Goal: Task Accomplishment & Management: Manage account settings

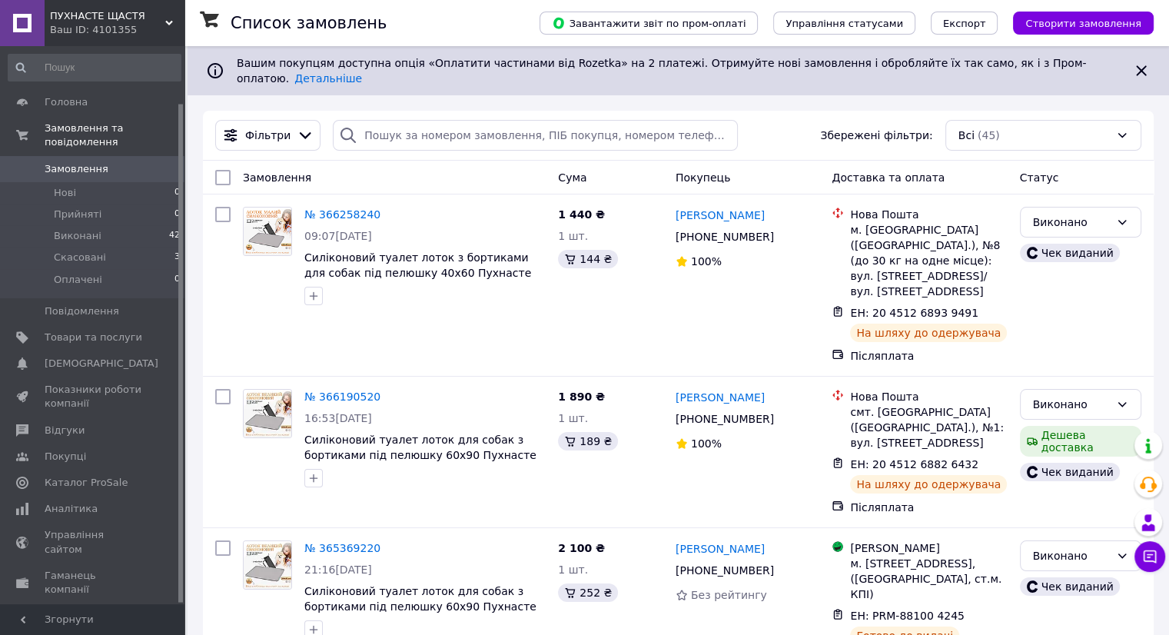
scroll to position [63, 0]
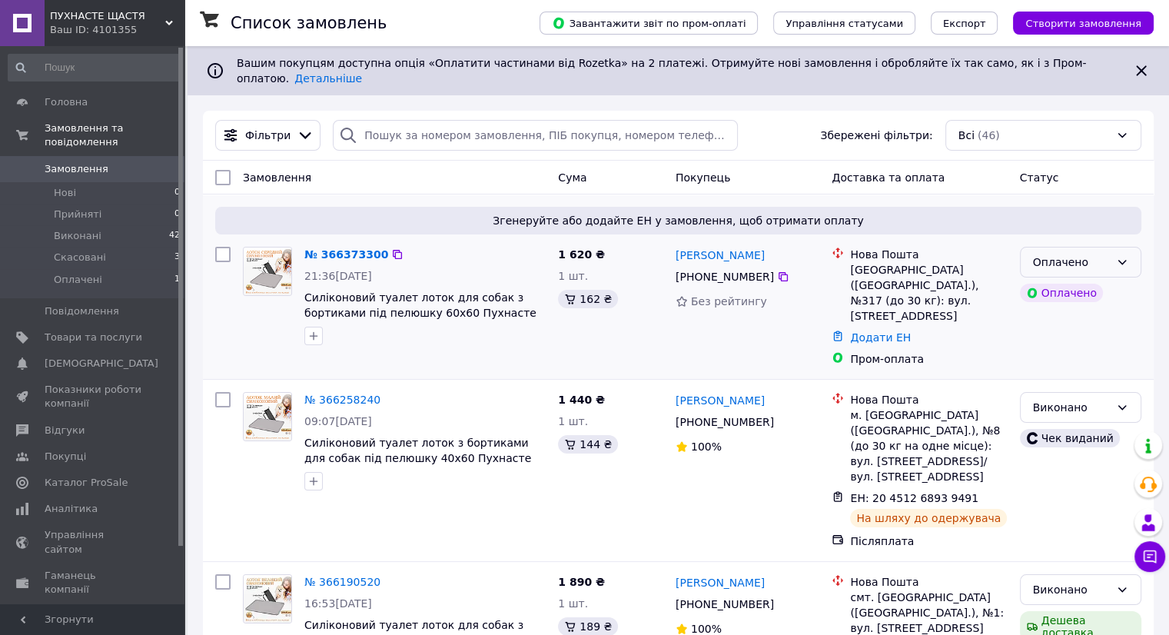
click at [1113, 254] on div "Оплачено" at bounding box center [1080, 262] width 121 height 31
click at [1099, 280] on li "Прийнято" at bounding box center [1080, 284] width 120 height 28
click at [328, 248] on link "№ 366373300" at bounding box center [342, 254] width 76 height 12
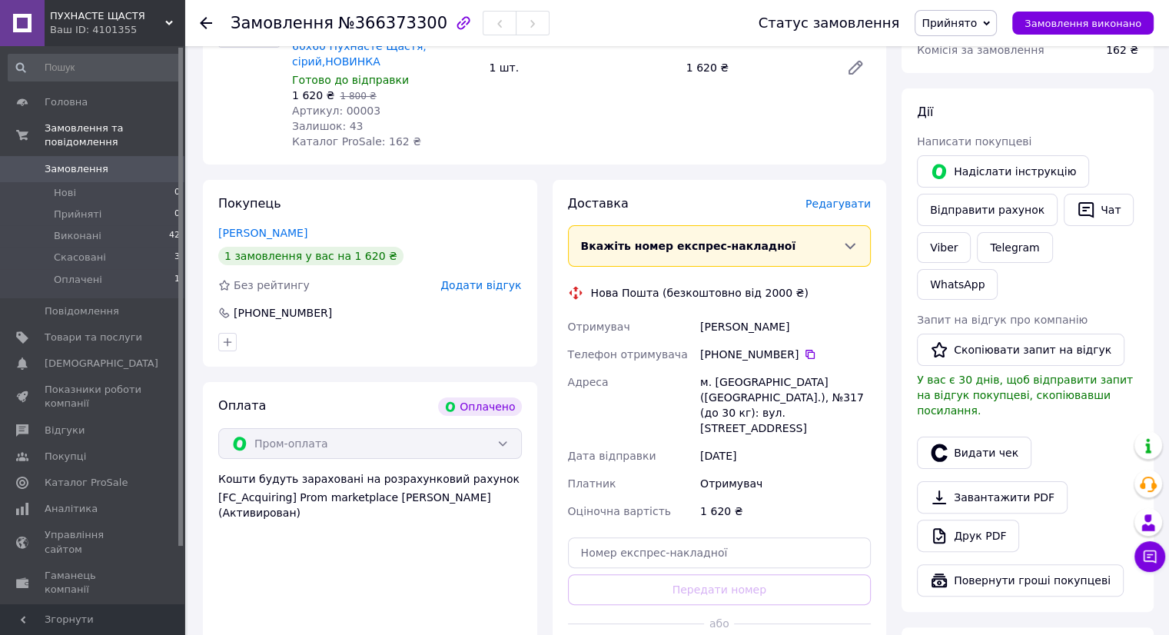
scroll to position [307, 0]
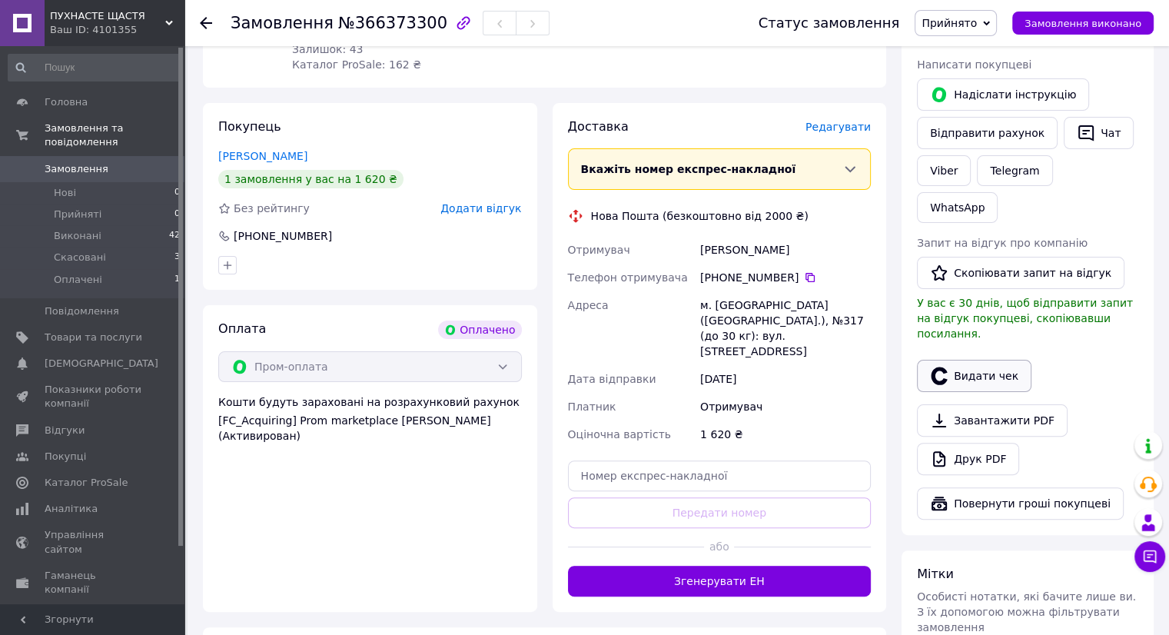
click at [970, 360] on button "Видати чек" at bounding box center [974, 376] width 115 height 32
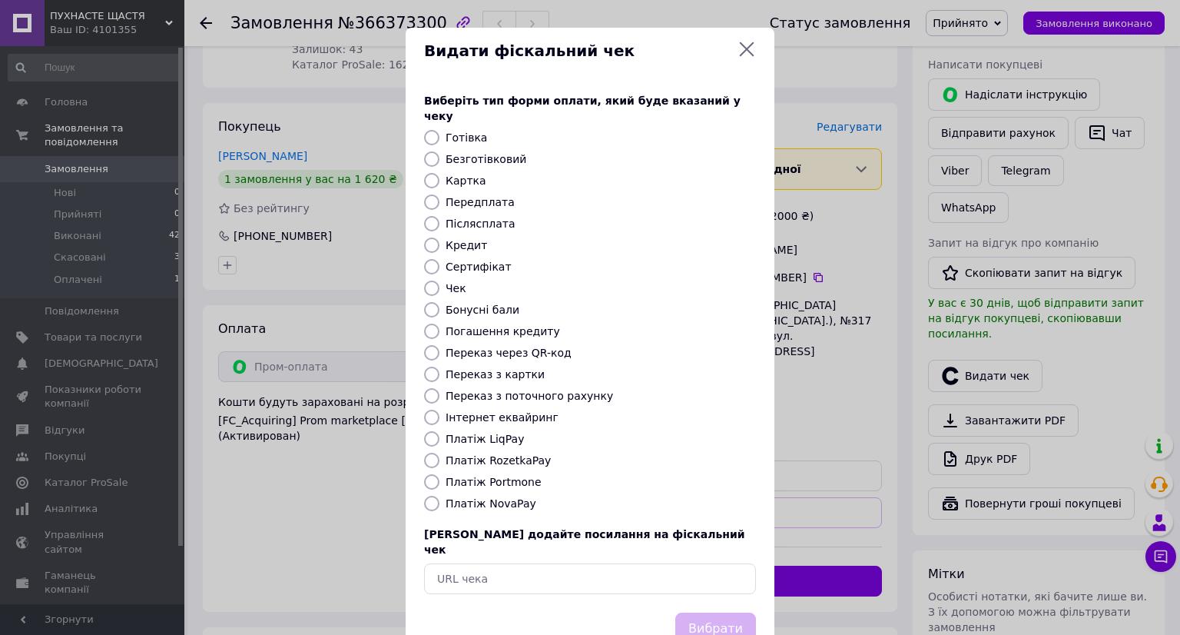
click at [741, 54] on icon at bounding box center [747, 49] width 18 height 18
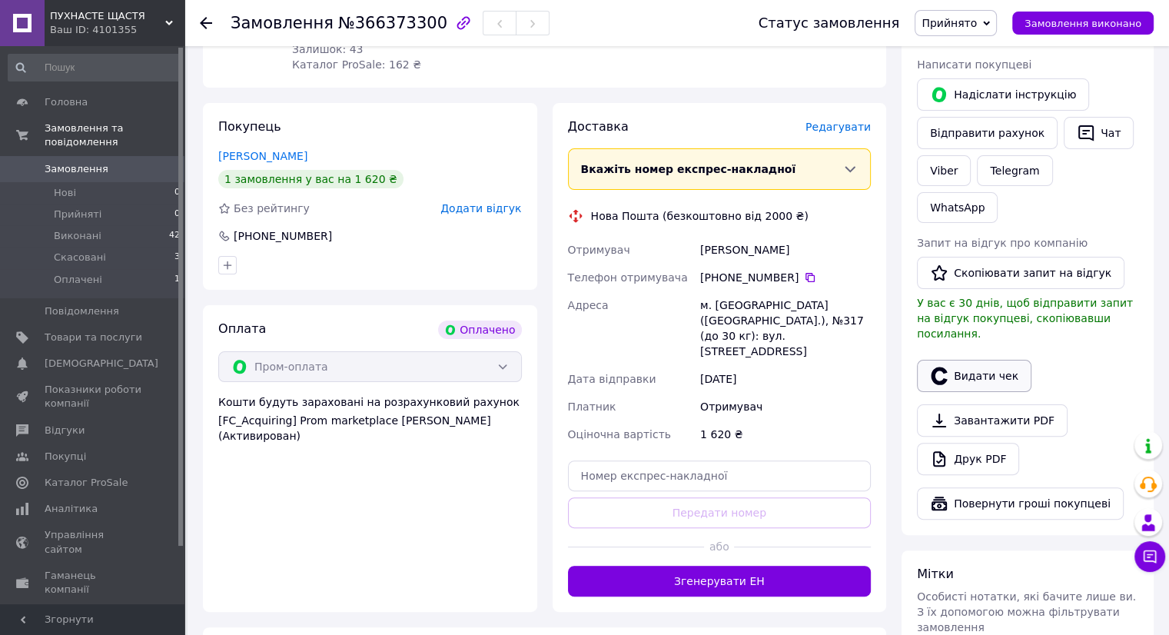
click at [990, 360] on button "Видати чек" at bounding box center [974, 376] width 115 height 32
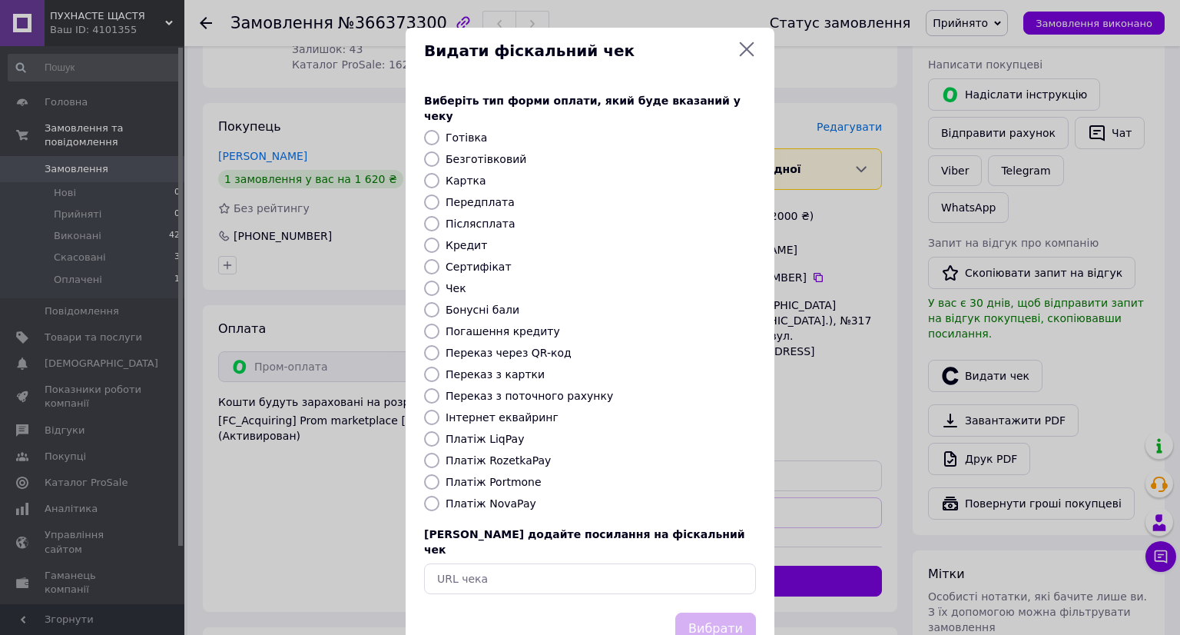
click at [431, 453] on input "Платіж RozetkaPay" at bounding box center [431, 460] width 15 height 15
radio input "true"
click at [701, 612] on button "Вибрати" at bounding box center [716, 628] width 81 height 33
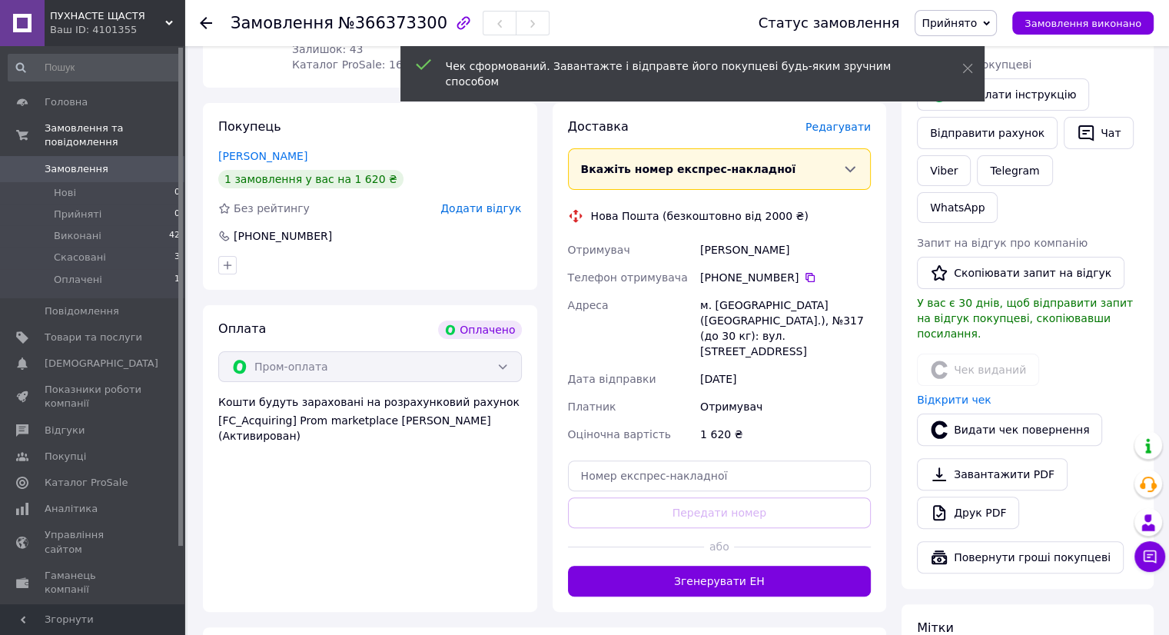
click at [440, 497] on div "Оплата Оплачено Пром-оплата Кошти будуть зараховані на розрахунковий рахунок [F…" at bounding box center [370, 458] width 334 height 307
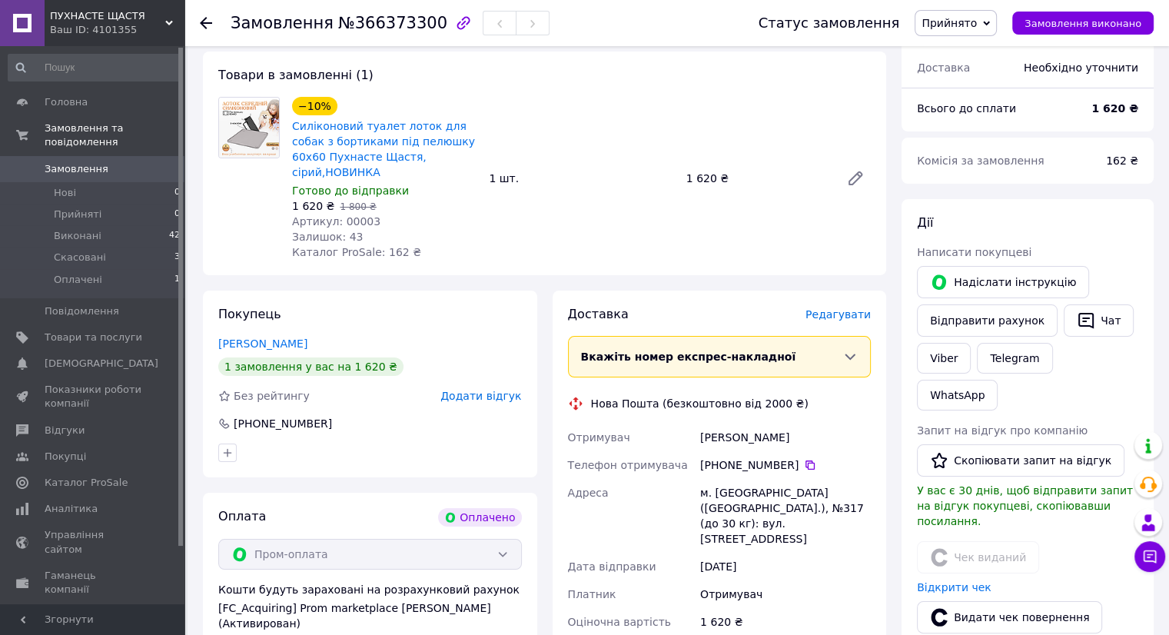
scroll to position [0, 0]
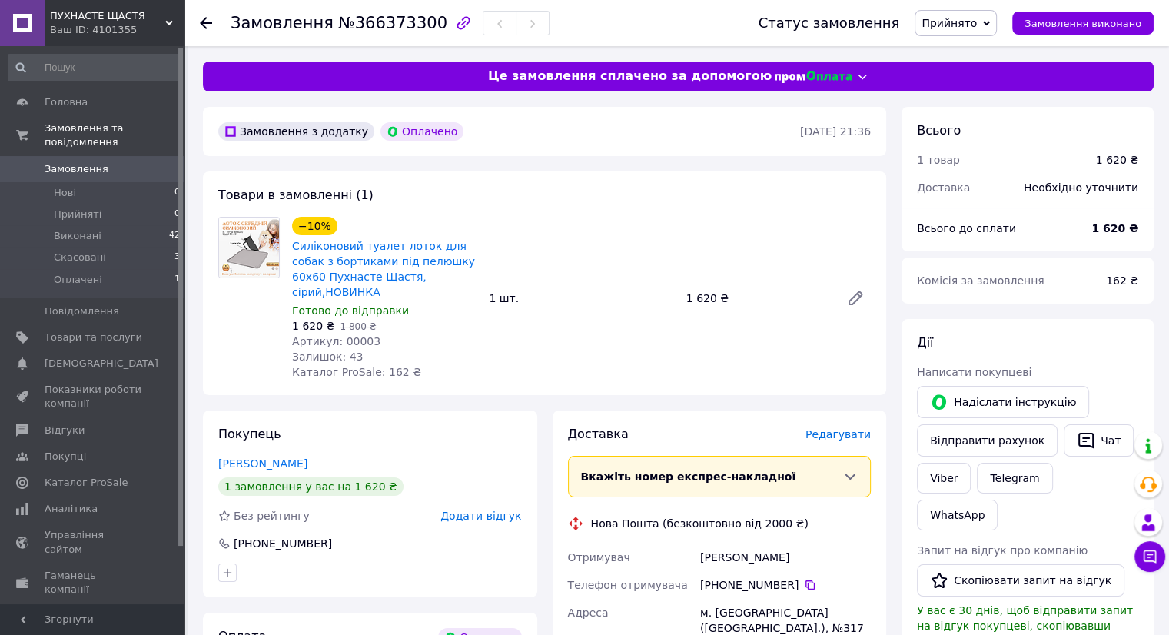
click at [204, 19] on use at bounding box center [206, 23] width 12 height 12
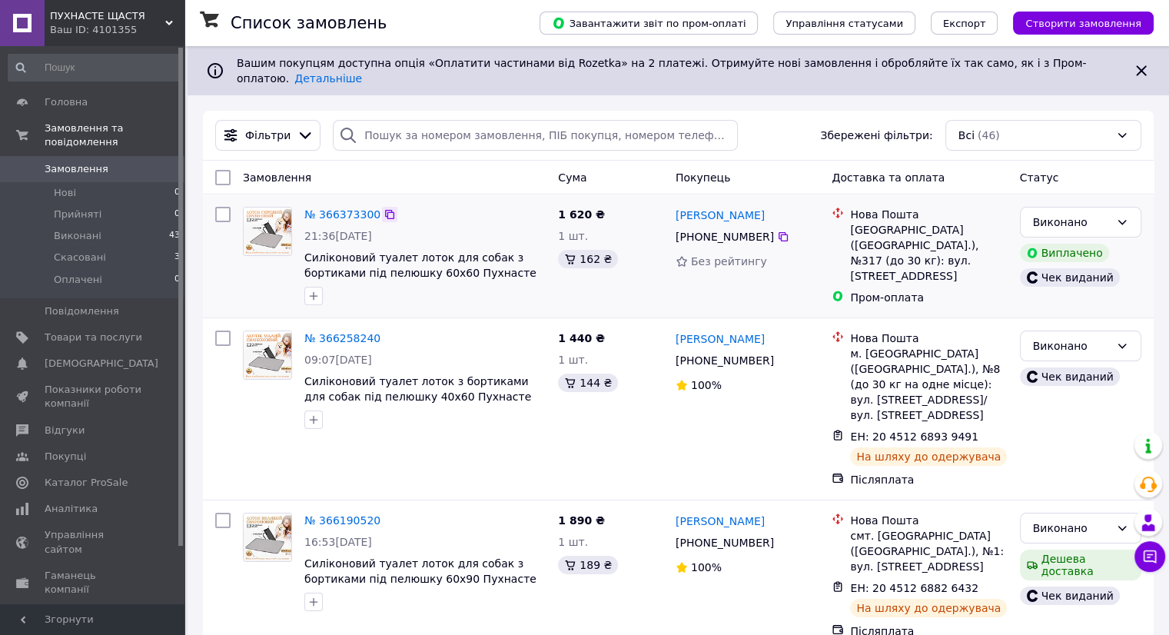
click at [383, 208] on icon at bounding box center [389, 214] width 12 height 12
click at [335, 208] on link "№ 366373300" at bounding box center [342, 214] width 76 height 12
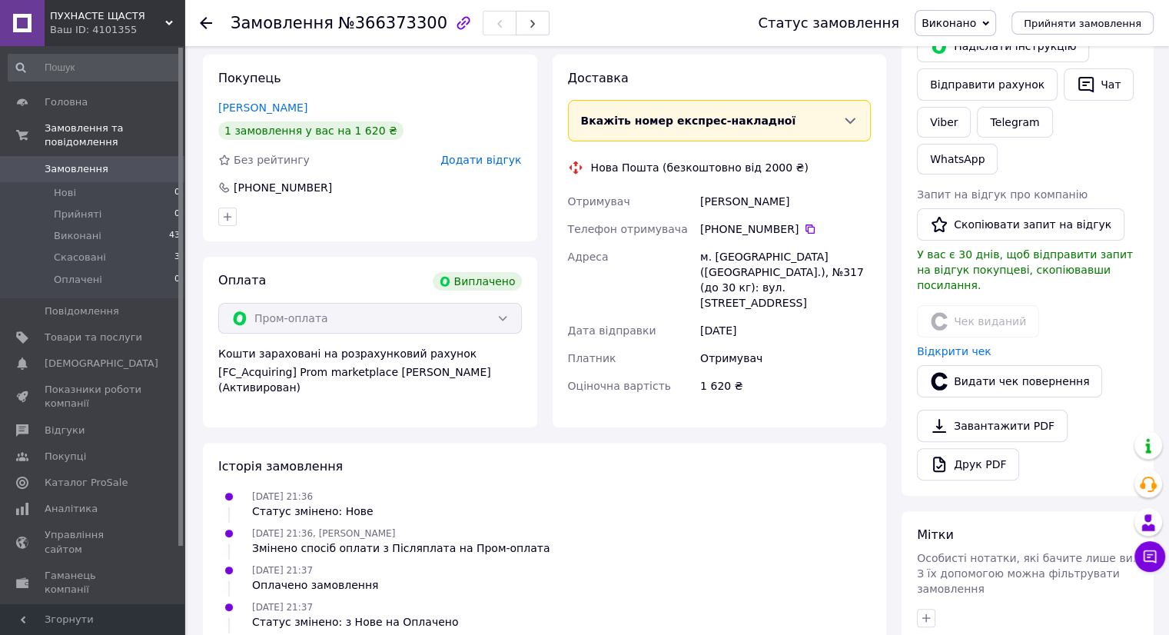
scroll to position [231, 0]
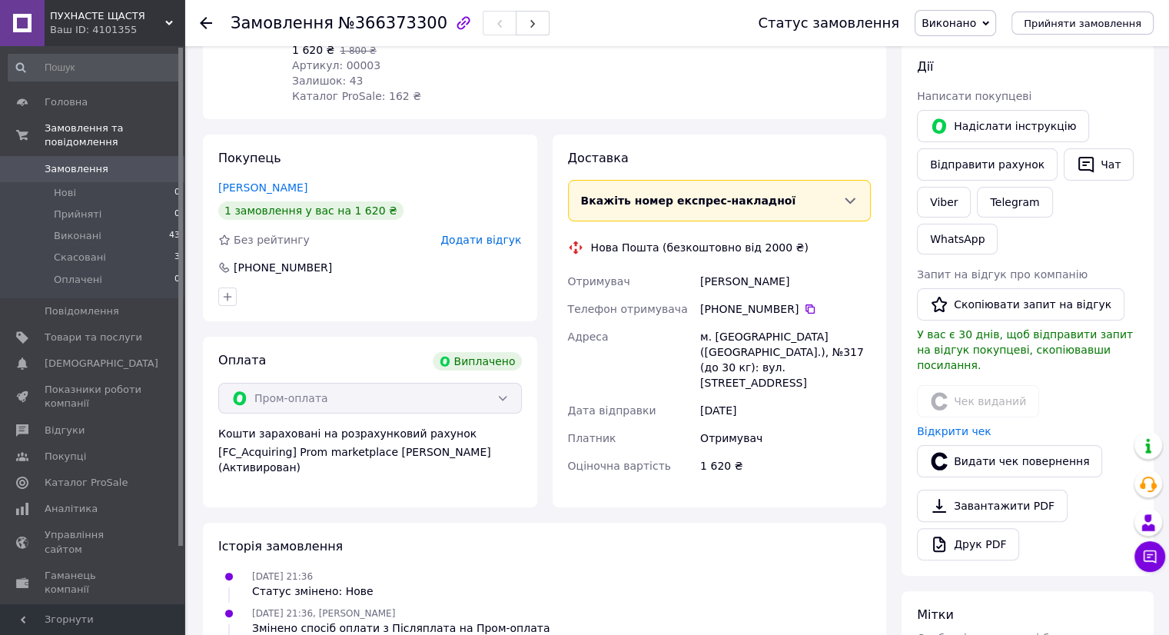
click at [818, 193] on div "Вкажіть номер експрес-накладної" at bounding box center [712, 200] width 262 height 15
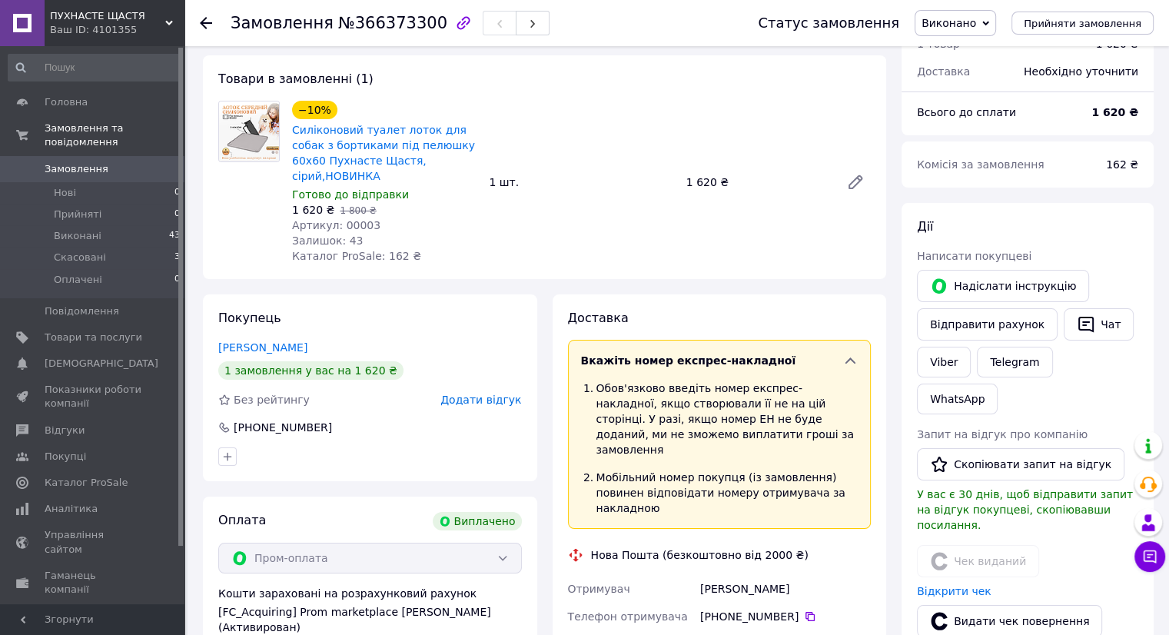
scroll to position [154, 0]
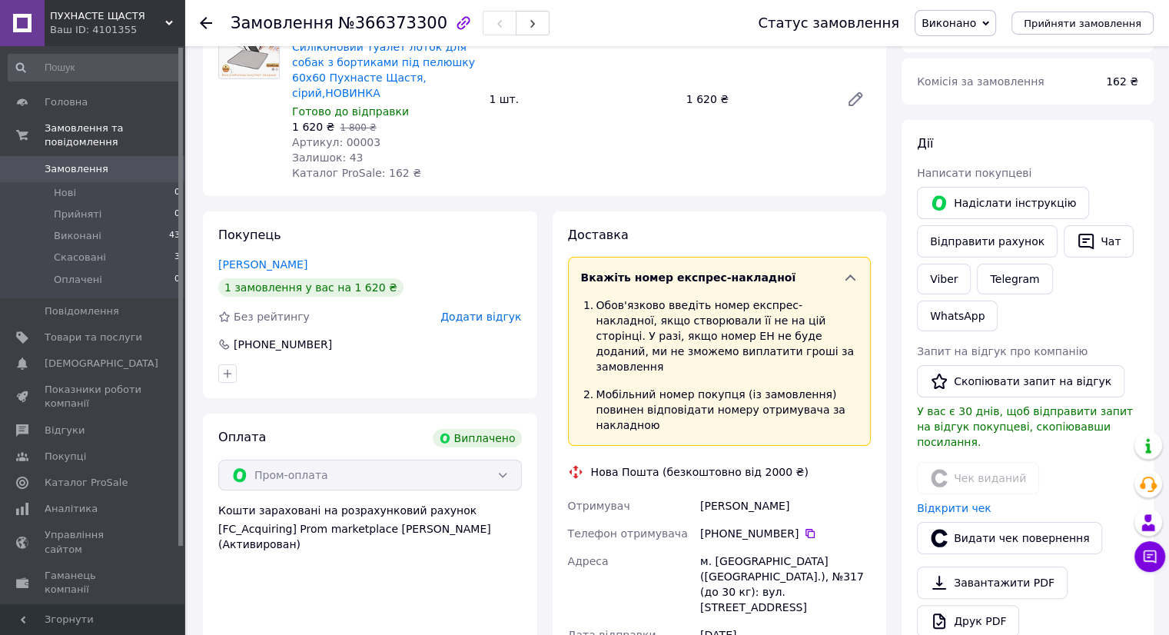
click at [722, 380] on li "Мобільний номер покупця (із замовлення) повинен відповідати номеру отримувача з…" at bounding box center [719, 409] width 277 height 58
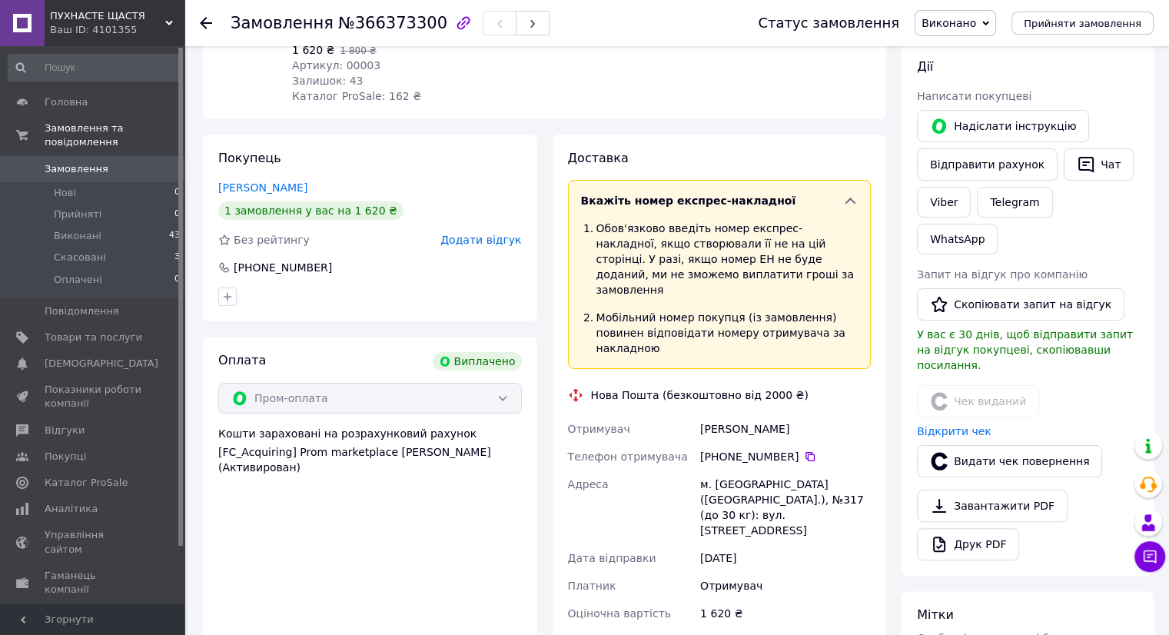
click at [848, 194] on div "Вкажіть номер експрес-накладної Обов'язково введіть номер експрес-накладної, як…" at bounding box center [720, 274] width 304 height 189
click at [848, 193] on icon at bounding box center [849, 200] width 15 height 15
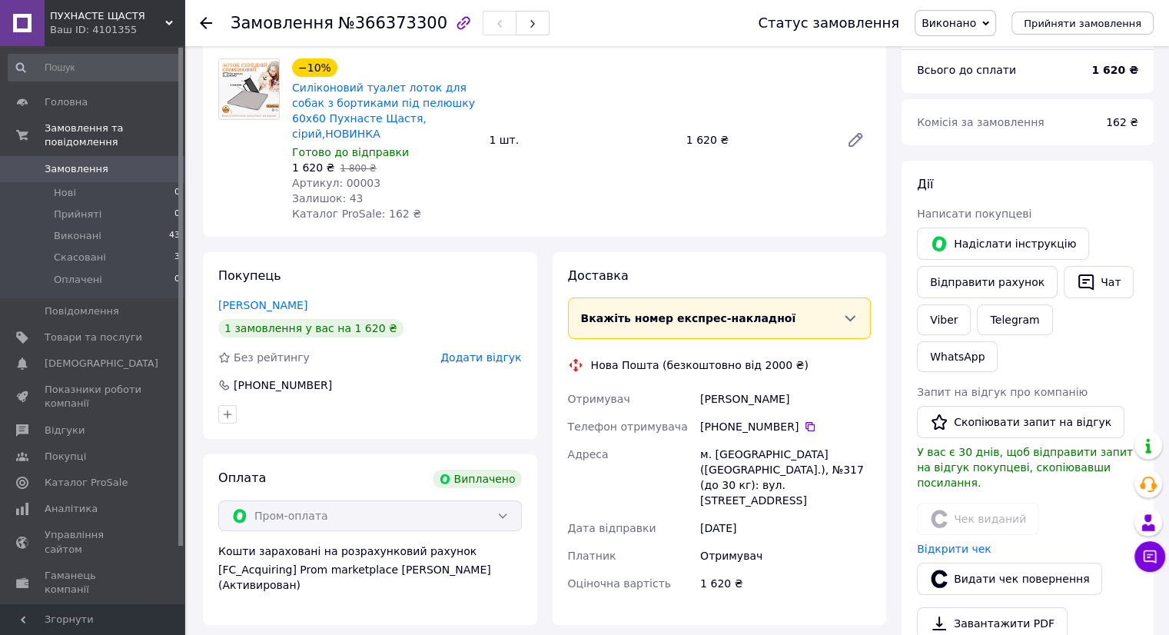
scroll to position [0, 0]
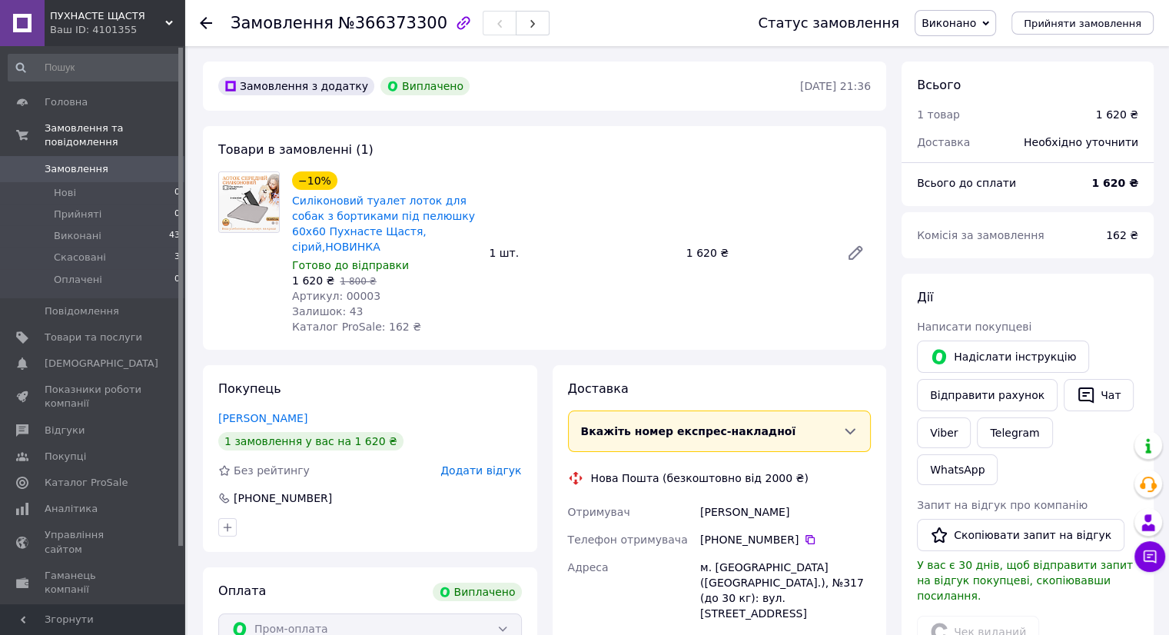
click at [996, 22] on span "Виконано" at bounding box center [955, 23] width 81 height 26
click at [984, 54] on li "Прийнято" at bounding box center [955, 53] width 80 height 23
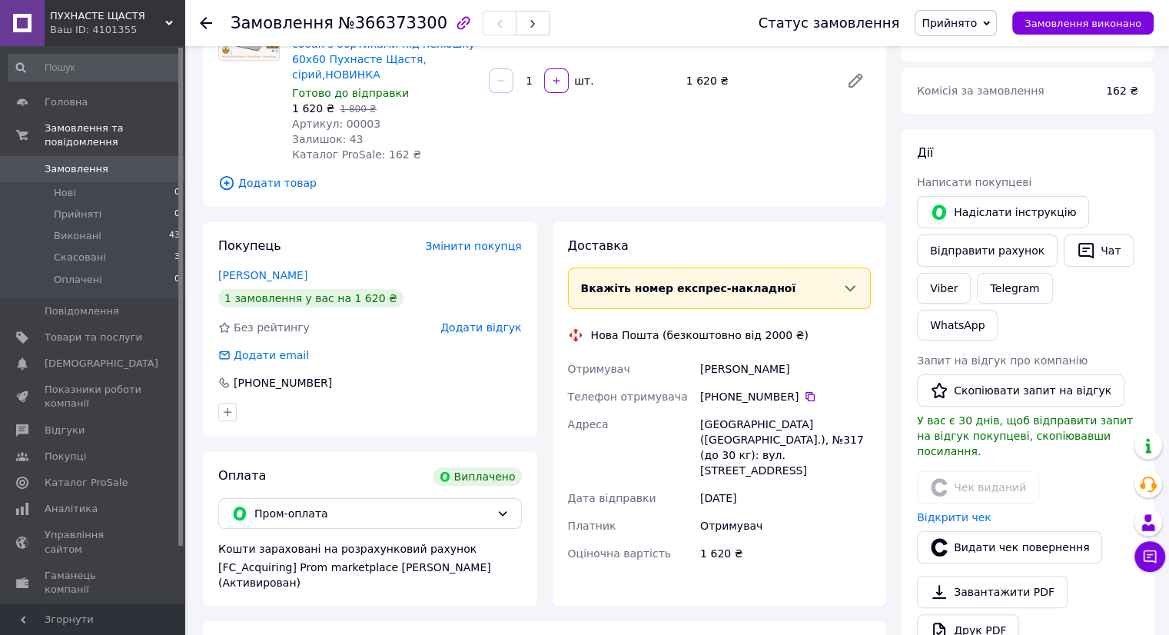
scroll to position [164, 0]
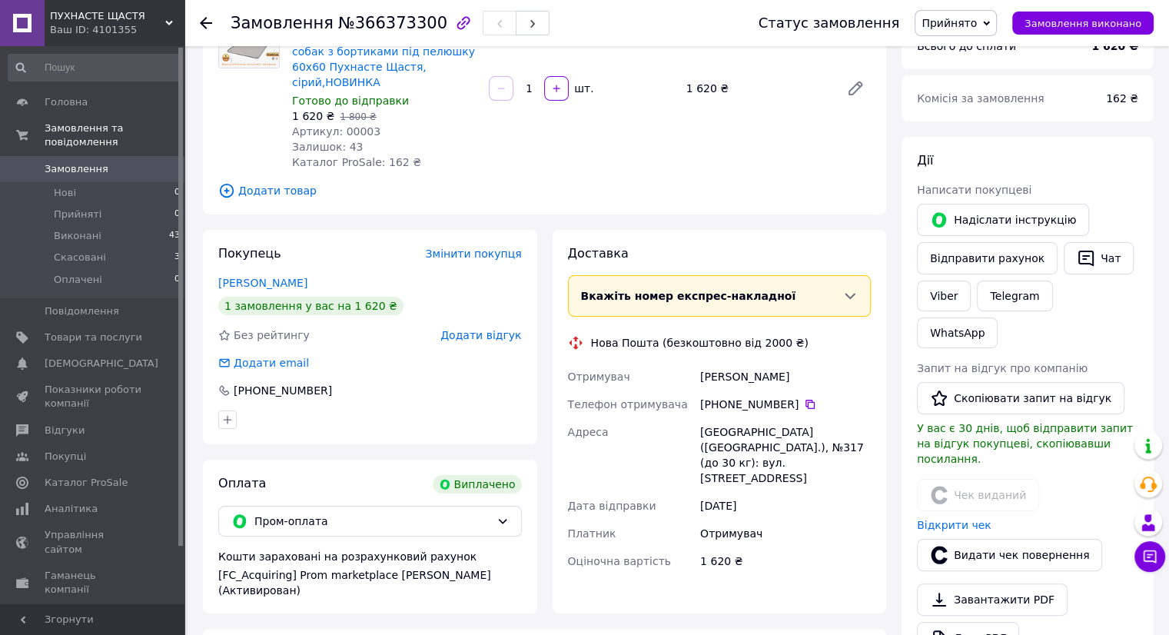
click at [752, 288] on div "Вкажіть номер експрес-накладної" at bounding box center [712, 295] width 262 height 15
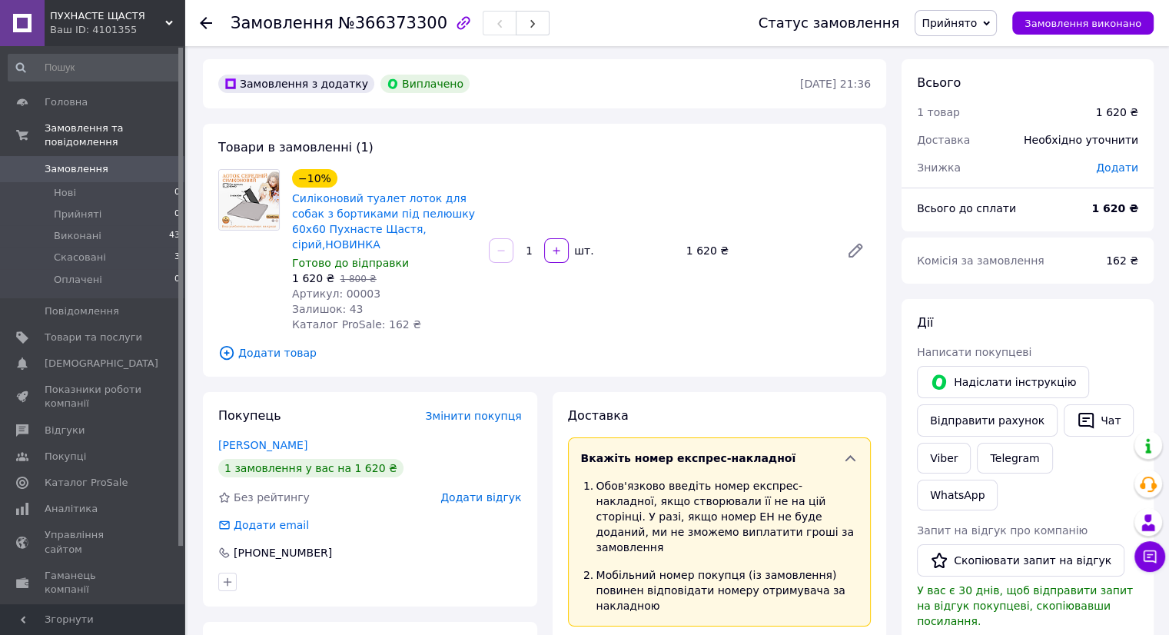
scroll to position [0, 0]
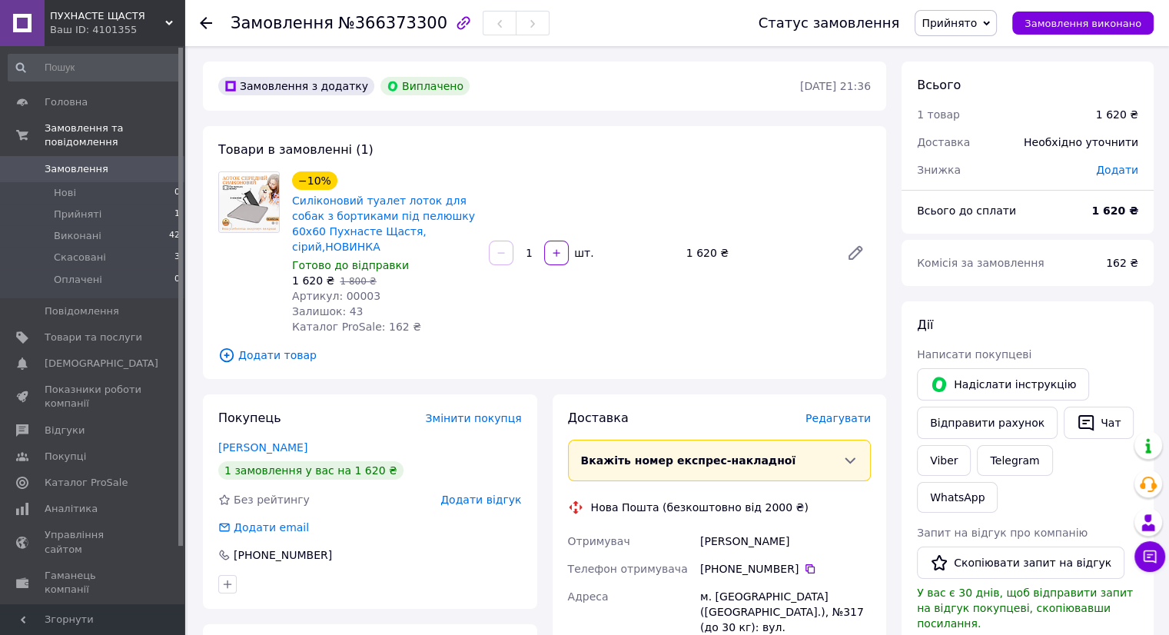
click at [209, 21] on icon at bounding box center [206, 23] width 12 height 12
